Goal: Transaction & Acquisition: Obtain resource

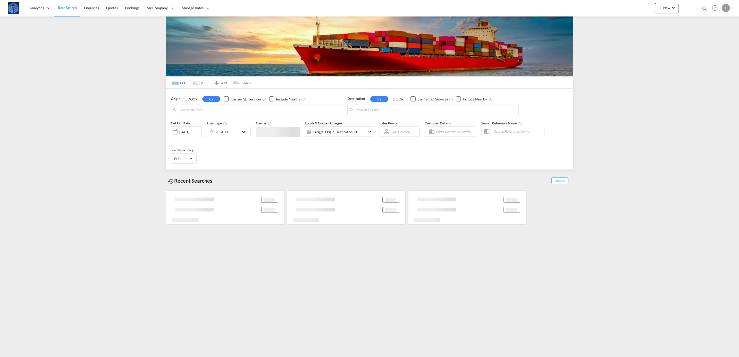
type input "[GEOGRAPHIC_DATA], [GEOGRAPHIC_DATA]"
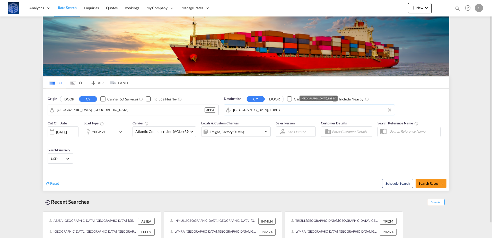
click at [296, 110] on input "[GEOGRAPHIC_DATA], LBBEY" at bounding box center [312, 110] width 159 height 8
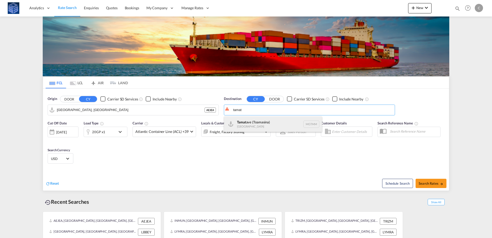
click at [271, 127] on div "Tamat ave (Toamasina) [GEOGRAPHIC_DATA] MGTMM" at bounding box center [273, 123] width 98 height 15
type input "Tamatave (Toamasina), MGTMM"
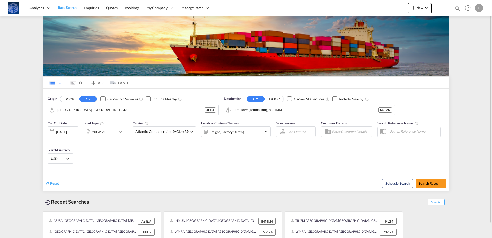
click at [230, 174] on div "Reset" at bounding box center [147, 179] width 202 height 14
click at [109, 138] on div "Cut Off Date [DATE] [DATE] Load Type 20GP x1 Carrier Atlantic Container Line (A…" at bounding box center [159, 132] width 223 height 22
click at [115, 134] on div "20GP x1" at bounding box center [100, 132] width 32 height 10
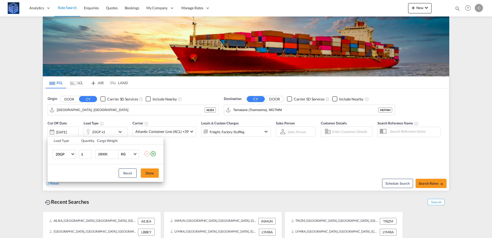
click at [184, 162] on div "Load Type Quantity Cargo Weight 20GP 20GP 40GP 40HC 45HC 20RE 40RE 40HR 20OT 40…" at bounding box center [246, 119] width 492 height 238
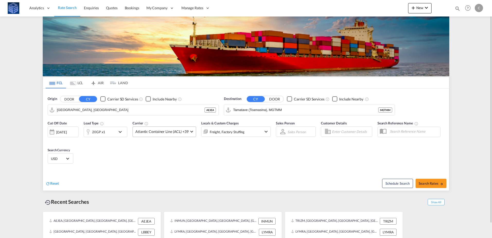
click at [176, 132] on span "Atlantic Container Line (ACL) +39" at bounding box center [161, 131] width 53 height 5
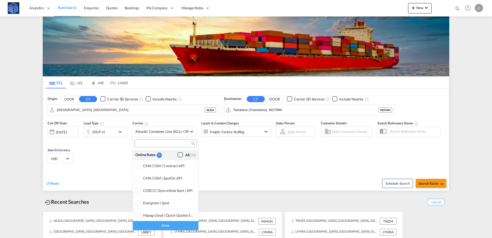
click at [179, 157] on div "Checkbox No Ink" at bounding box center [180, 154] width 5 height 5
click at [176, 222] on div "Done" at bounding box center [166, 225] width 66 height 9
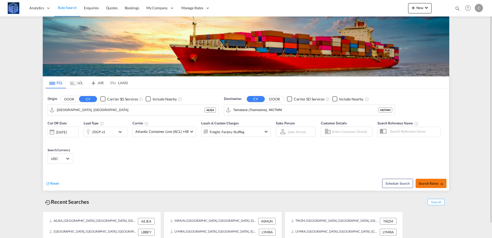
click at [431, 183] on span "Search Rates" at bounding box center [431, 183] width 25 height 4
type input "AEJEA to MGTMM / [DATE]"
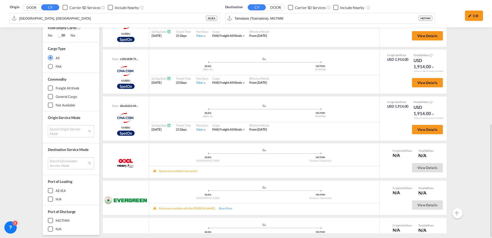
scroll to position [105, 0]
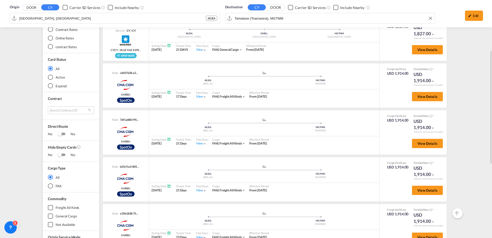
click at [261, 17] on div "Origin DOOR CY Carrier SD Services Include Nearby [GEOGRAPHIC_DATA], AEJEA AEJE…" at bounding box center [246, 13] width 492 height 27
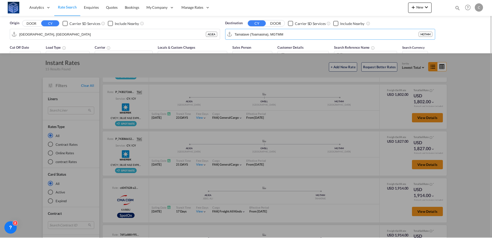
scroll to position [0, 0]
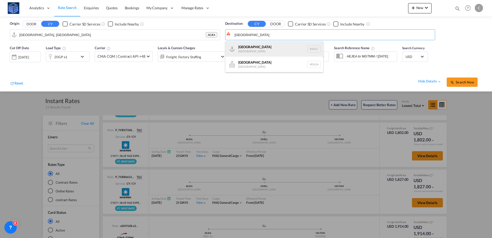
click at [253, 51] on div "[GEOGRAPHIC_DATA] [GEOGRAPHIC_DATA] ESVLC" at bounding box center [275, 48] width 98 height 15
type input "[GEOGRAPHIC_DATA], ESVLC"
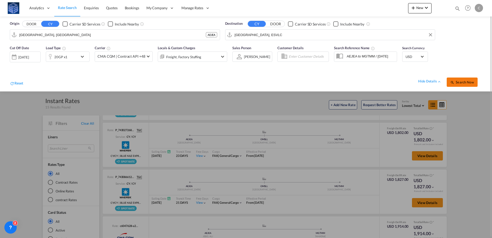
click at [460, 82] on span "Search Now" at bounding box center [462, 82] width 23 height 4
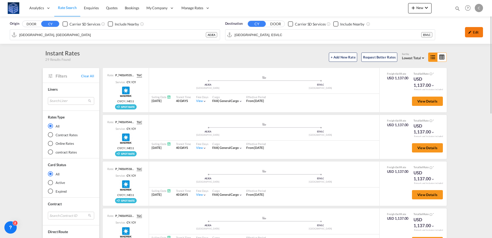
click at [468, 31] on div "Edit" at bounding box center [474, 32] width 18 height 10
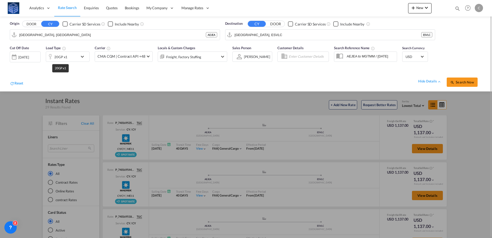
click at [63, 60] on div "20GP x1" at bounding box center [60, 56] width 13 height 7
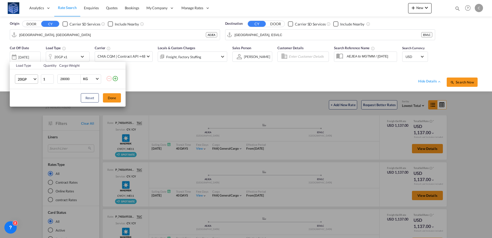
click at [31, 80] on span "20GP" at bounding box center [25, 79] width 15 height 5
click at [29, 117] on md-option "40RE" at bounding box center [31, 115] width 35 height 12
drag, startPoint x: 70, startPoint y: 81, endPoint x: 58, endPoint y: 80, distance: 12.1
click at [58, 80] on div "28000 KG KG" at bounding box center [79, 78] width 44 height 9
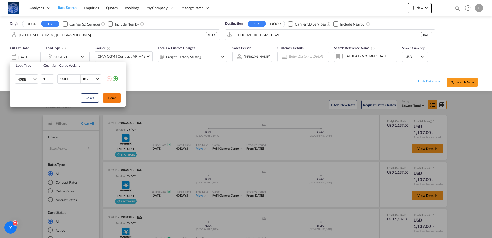
type input "15000"
click at [106, 97] on button "Done" at bounding box center [112, 97] width 18 height 9
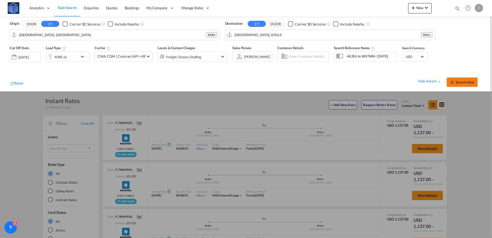
click at [459, 82] on span "Search Now" at bounding box center [462, 82] width 23 height 4
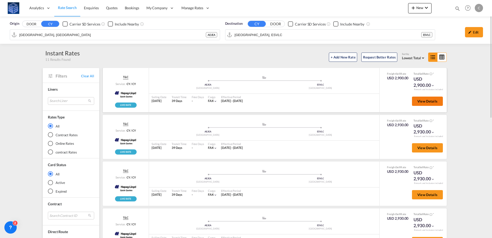
click at [421, 98] on button "View Details" at bounding box center [427, 101] width 31 height 9
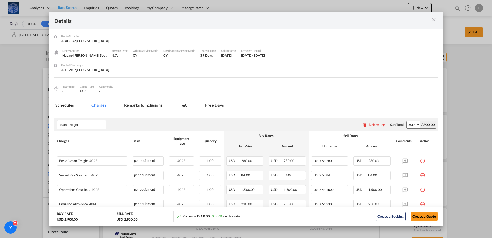
scroll to position [52, 0]
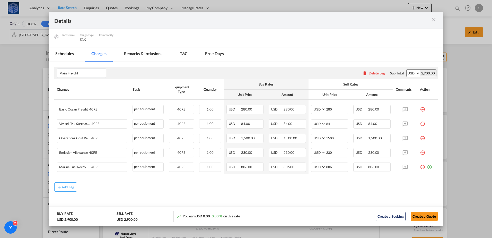
click at [432, 21] on md-icon "icon-close m-3 fg-AAA8AD cursor" at bounding box center [434, 19] width 6 height 6
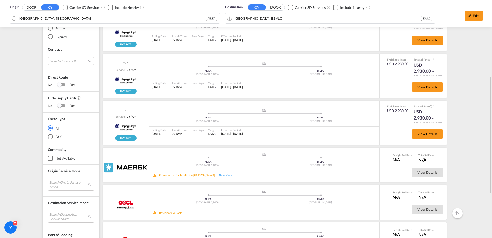
scroll to position [0, 0]
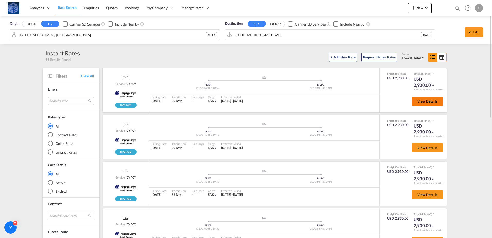
click at [421, 101] on span "View Details" at bounding box center [428, 101] width 20 height 4
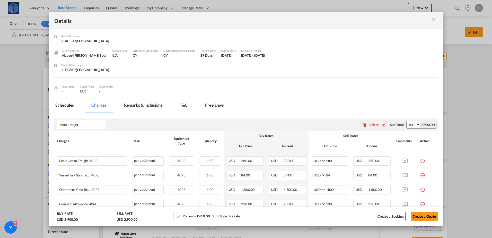
click at [431, 18] on md-icon "icon-close m-3 fg-AAA8AD cursor" at bounding box center [434, 19] width 6 height 6
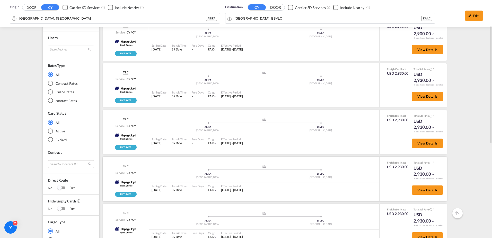
scroll to position [103, 0]
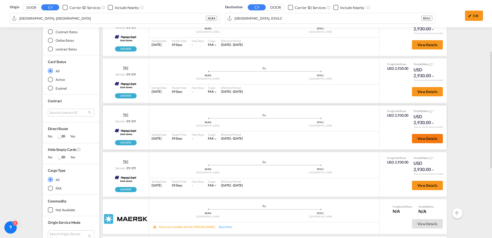
click at [419, 136] on span "View Details" at bounding box center [428, 138] width 20 height 4
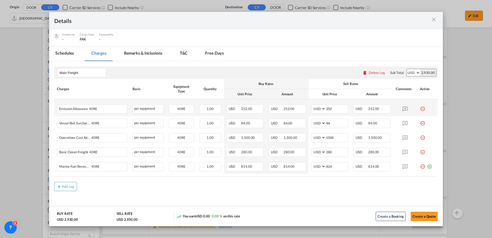
scroll to position [0, 0]
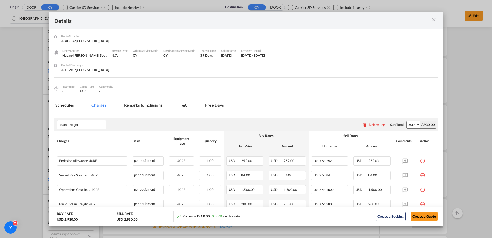
click at [432, 19] on md-icon "icon-close m-3 fg-AAA8AD cursor" at bounding box center [434, 19] width 6 height 6
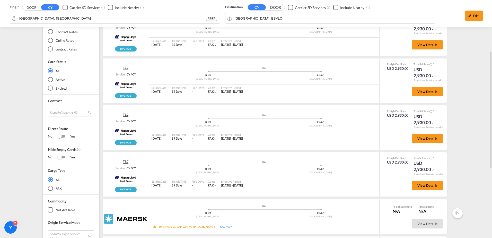
click at [274, 20] on div "Destination CY DOOR Carrier SD Services Include Nearby [GEOGRAPHIC_DATA], ESVLC" at bounding box center [330, 14] width 210 height 19
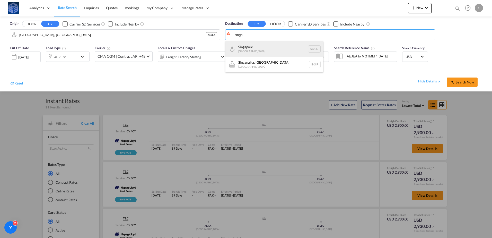
click at [252, 49] on div "Singa pore [GEOGRAPHIC_DATA] [GEOGRAPHIC_DATA]" at bounding box center [275, 48] width 98 height 15
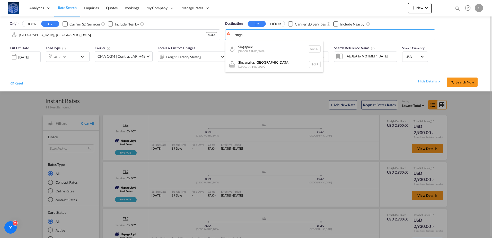
type input "[GEOGRAPHIC_DATA], SGSIN"
click at [466, 79] on button "Search Now" at bounding box center [462, 82] width 31 height 9
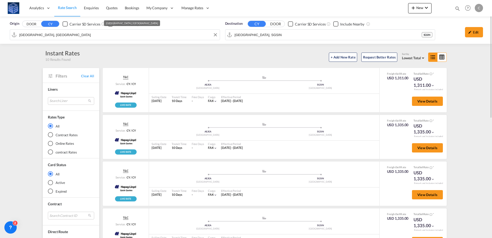
click at [154, 33] on input "[GEOGRAPHIC_DATA], [GEOGRAPHIC_DATA]" at bounding box center [118, 35] width 198 height 8
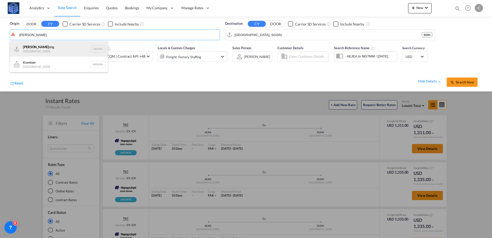
click at [47, 54] on div "Hong K ong Hong Kong HKHKG" at bounding box center [59, 48] width 98 height 15
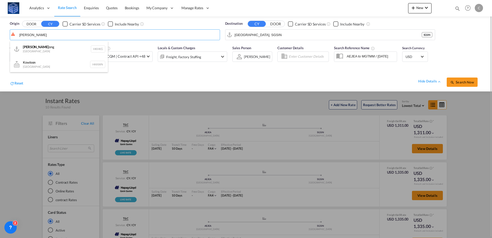
type input "[GEOGRAPHIC_DATA], HKHKG"
click at [274, 38] on input "[GEOGRAPHIC_DATA], SGSIN" at bounding box center [334, 35] width 198 height 8
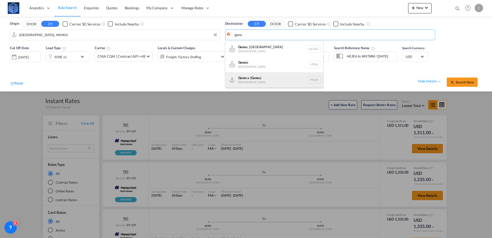
click at [263, 77] on div "Geno va ( Geno a) [GEOGRAPHIC_DATA] ITGOA" at bounding box center [275, 79] width 98 height 15
type input "[GEOGRAPHIC_DATA] ([GEOGRAPHIC_DATA]), [GEOGRAPHIC_DATA]"
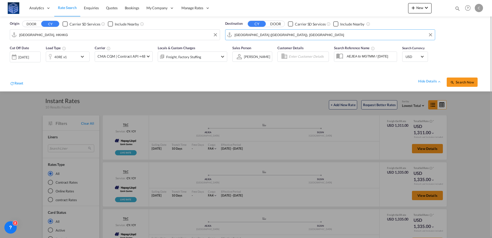
click at [74, 58] on div "40RE x1" at bounding box center [62, 57] width 32 height 10
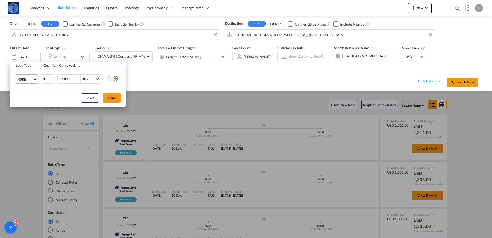
click at [31, 79] on span "40RE" at bounding box center [25, 79] width 15 height 5
click at [31, 55] on md-option "20GP" at bounding box center [31, 52] width 35 height 12
click at [114, 98] on button "Done" at bounding box center [112, 97] width 18 height 9
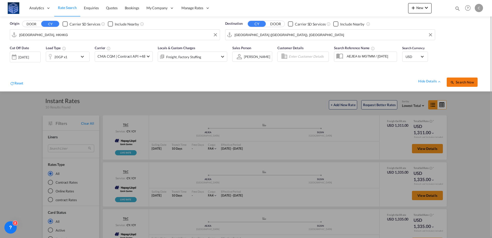
click at [455, 85] on button "Search Now" at bounding box center [462, 82] width 31 height 9
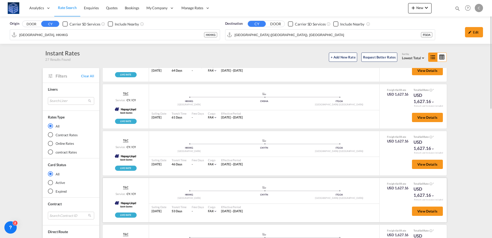
scroll to position [206, 0]
